Goal: Transaction & Acquisition: Purchase product/service

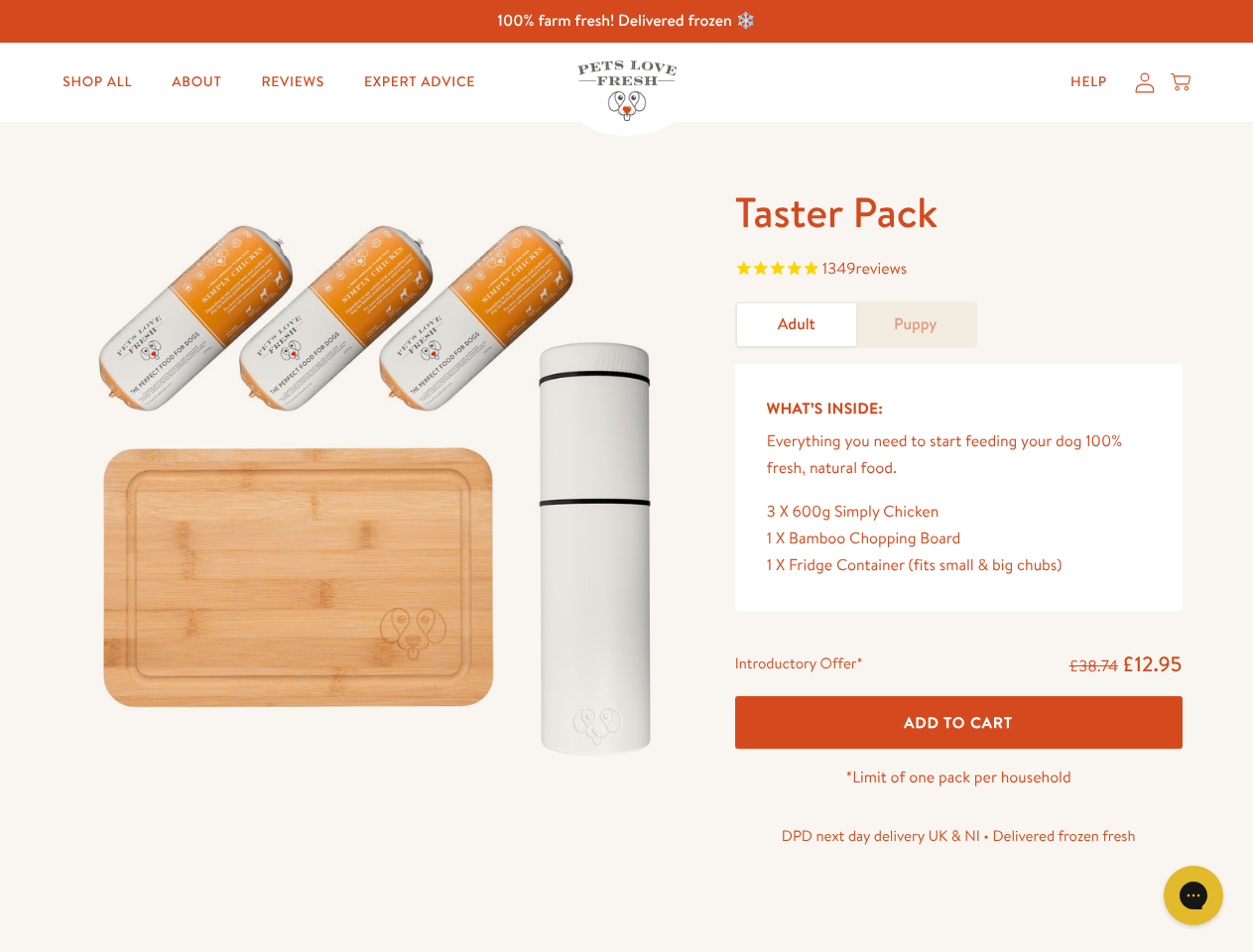
click at [626, 476] on img at bounding box center [379, 481] width 616 height 591
click at [958, 271] on span "1349 reviews" at bounding box center [958, 271] width 447 height 30
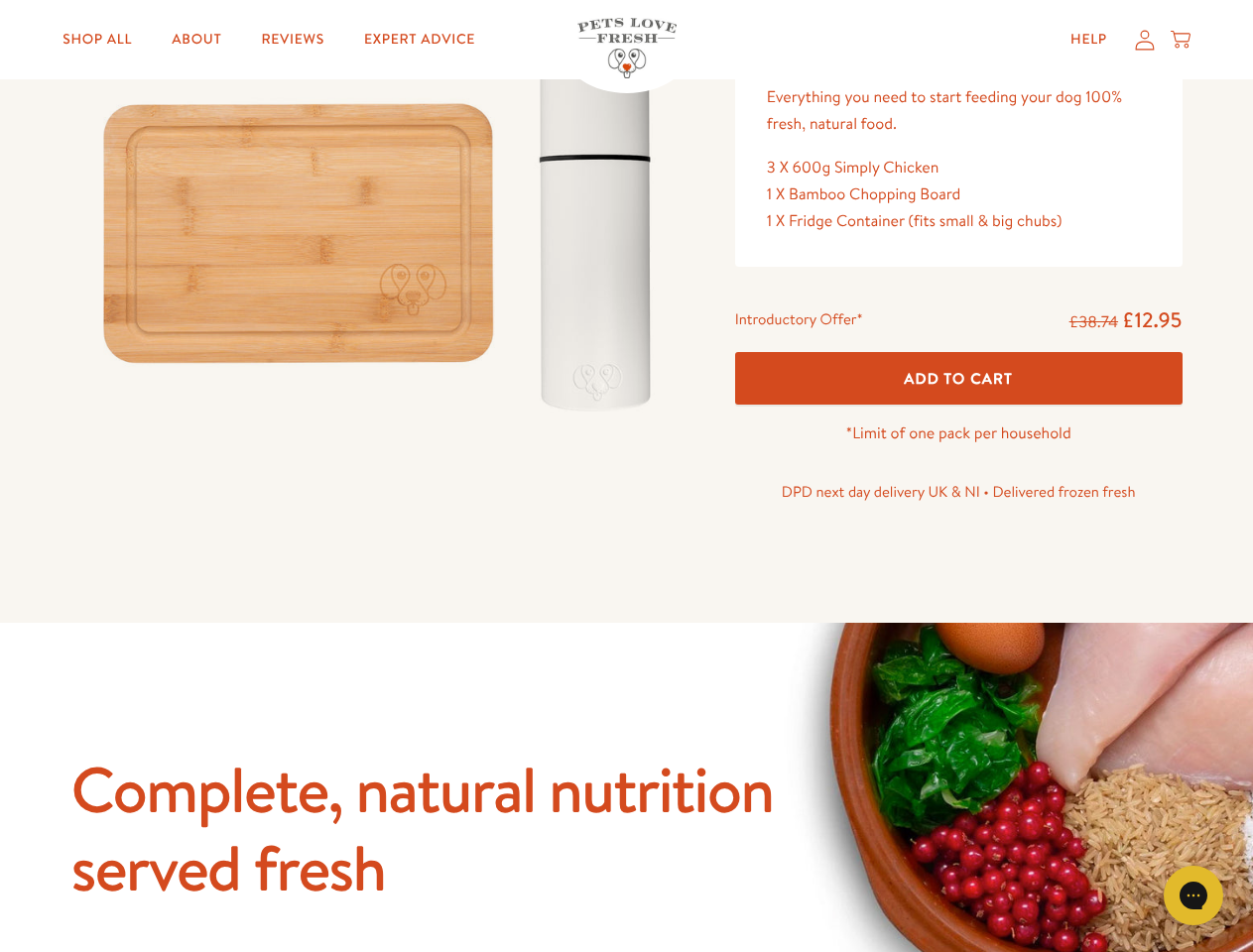
click at [1193, 895] on icon "Gorgias live chat" at bounding box center [1192, 894] width 19 height 19
